Goal: Navigation & Orientation: Find specific page/section

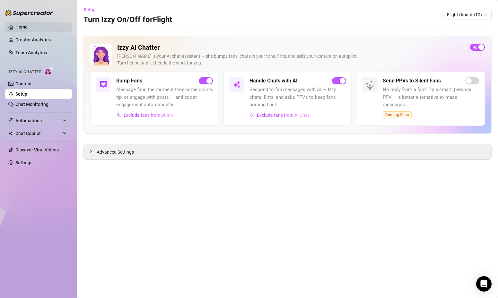
click at [28, 27] on link "Home" at bounding box center [21, 26] width 12 height 5
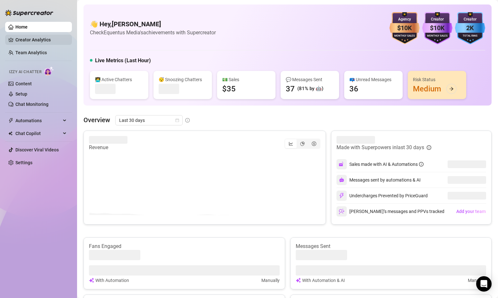
click at [33, 43] on link "Creator Analytics" at bounding box center [40, 40] width 51 height 10
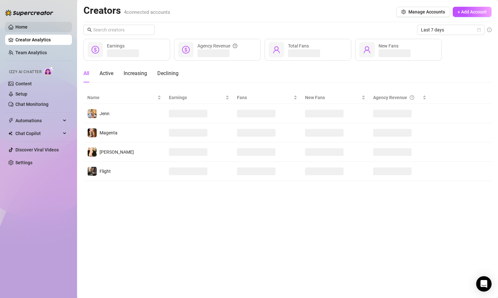
click at [27, 24] on link "Home" at bounding box center [21, 26] width 12 height 5
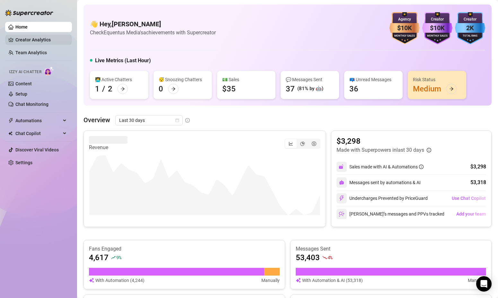
click at [29, 35] on link "Creator Analytics" at bounding box center [40, 40] width 51 height 10
